Goal: Information Seeking & Learning: Learn about a topic

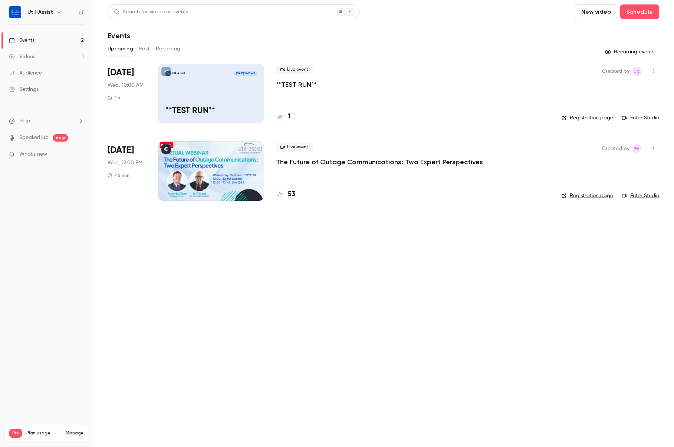
click at [289, 194] on h4 "53" at bounding box center [291, 195] width 7 height 10
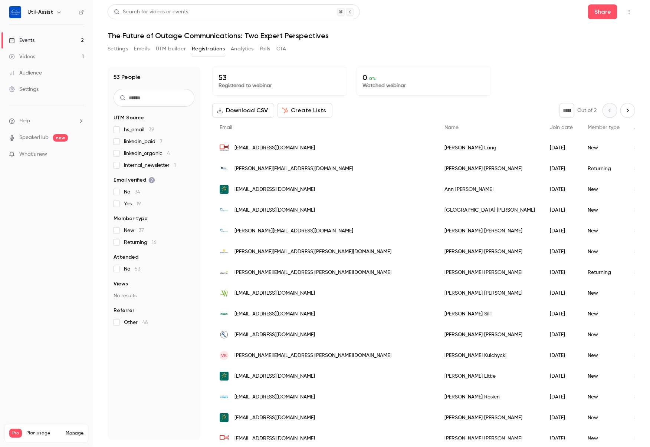
click at [45, 38] on link "Events 2" at bounding box center [46, 40] width 93 height 16
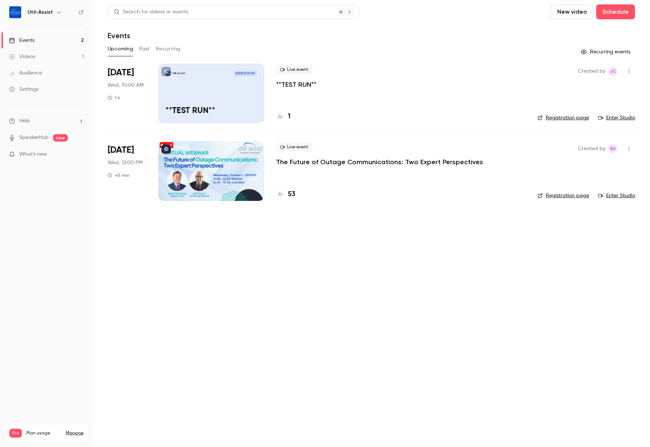
click at [148, 50] on button "Past" at bounding box center [144, 49] width 11 height 12
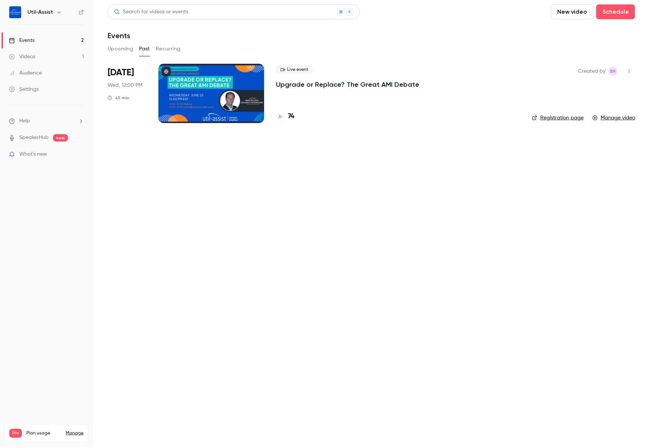
click at [115, 47] on button "Upcoming" at bounding box center [121, 49] width 26 height 12
